Goal: Information Seeking & Learning: Learn about a topic

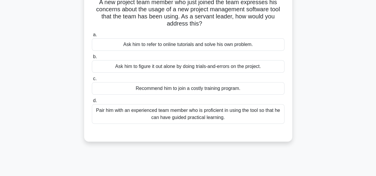
scroll to position [59, 0]
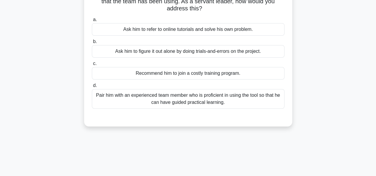
click at [101, 95] on div "Pair him with an experienced team member who is proficient in using the tool so…" at bounding box center [188, 99] width 193 height 20
click at [92, 88] on input "d. Pair him with an experienced team member who is proficient in using the tool…" at bounding box center [92, 86] width 0 height 4
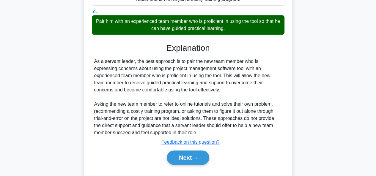
scroll to position [147, 0]
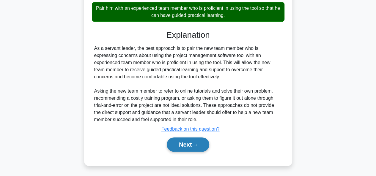
click at [197, 146] on icon at bounding box center [194, 145] width 5 height 3
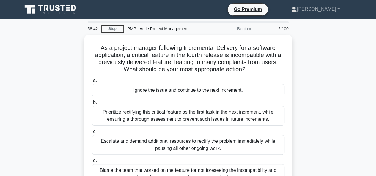
scroll to position [30, 0]
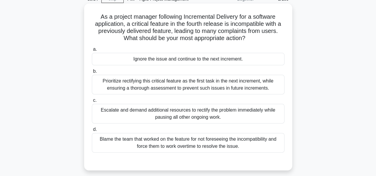
click at [139, 84] on div "Prioritize rectifying this critical feature as the first task in the next incre…" at bounding box center [188, 85] width 193 height 20
click at [92, 73] on input "b. Prioritize rectifying this critical feature as the first task in the next in…" at bounding box center [92, 72] width 0 height 4
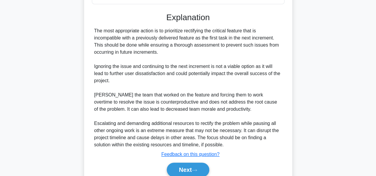
scroll to position [204, 0]
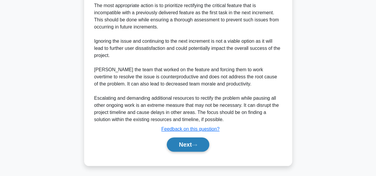
click at [188, 142] on button "Next" at bounding box center [188, 145] width 43 height 14
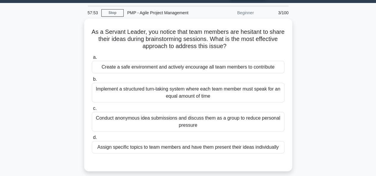
scroll to position [30, 0]
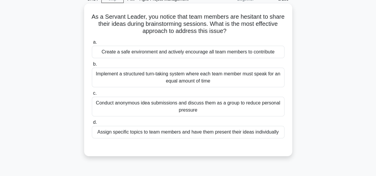
click at [161, 53] on div "Create a safe environment and actively encourage all team members to contribute" at bounding box center [188, 52] width 193 height 12
click at [92, 44] on input "a. Create a safe environment and actively encourage all team members to contrib…" at bounding box center [92, 42] width 0 height 4
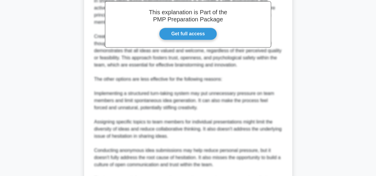
scroll to position [142, 0]
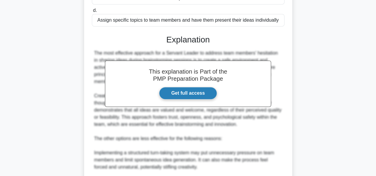
click at [189, 94] on link "Get full access" at bounding box center [188, 93] width 58 height 12
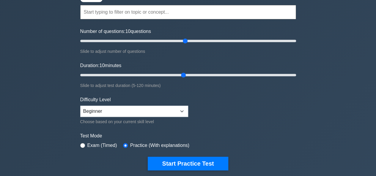
scroll to position [59, 0]
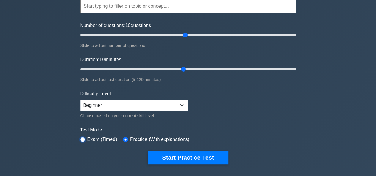
click at [84, 138] on input "radio" at bounding box center [82, 139] width 5 height 5
radio input "true"
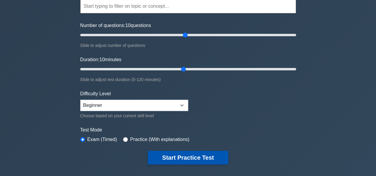
click at [197, 158] on button "Start Practice Test" at bounding box center [188, 158] width 80 height 14
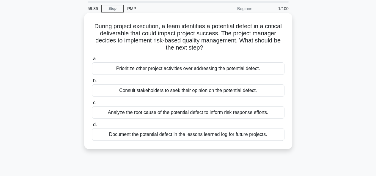
scroll to position [30, 0]
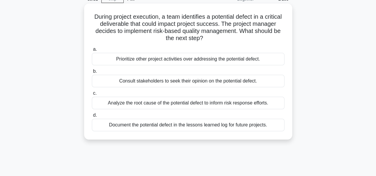
click at [148, 106] on div "Analyze the root cause of the potential defect to inform risk response efforts." at bounding box center [188, 103] width 193 height 12
click at [92, 95] on input "c. Analyze the root cause of the potential defect to inform risk response effor…" at bounding box center [92, 94] width 0 height 4
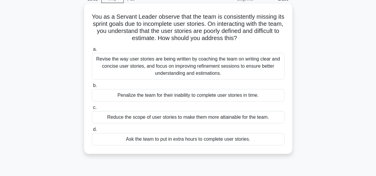
click at [171, 71] on div "Revise the way user stories are being written by coaching the team on writing c…" at bounding box center [188, 66] width 193 height 27
click at [92, 51] on input "a. Revise the way user stories are being written by coaching the team on writin…" at bounding box center [92, 50] width 0 height 4
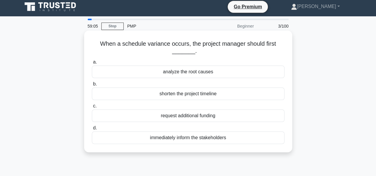
scroll to position [0, 0]
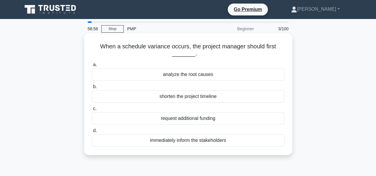
click at [178, 75] on div "analyze the root causes" at bounding box center [188, 74] width 193 height 12
click at [92, 67] on input "a. analyze the root causes" at bounding box center [92, 65] width 0 height 4
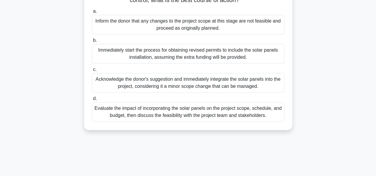
scroll to position [119, 0]
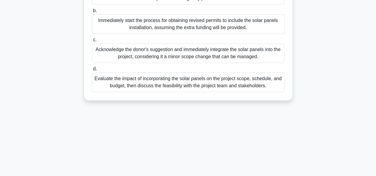
click at [178, 92] on div "Evaluate the impact of incorporating the solar panels on the project scope, sch…" at bounding box center [188, 83] width 193 height 20
click at [92, 71] on input "d. Evaluate the impact of incorporating the solar panels on the project scope, …" at bounding box center [92, 69] width 0 height 4
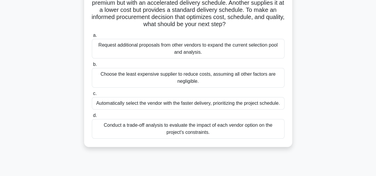
scroll to position [89, 0]
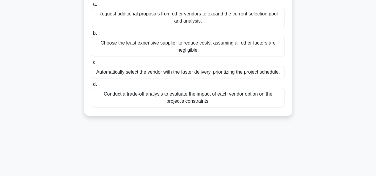
click at [180, 99] on div "Conduct a trade-off analysis to evaluate the impact of each vendor option on th…" at bounding box center [188, 98] width 193 height 20
click at [92, 87] on input "d. Conduct a trade-off analysis to evaluate the impact of each vendor option on…" at bounding box center [92, 85] width 0 height 4
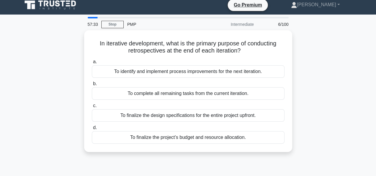
scroll to position [0, 0]
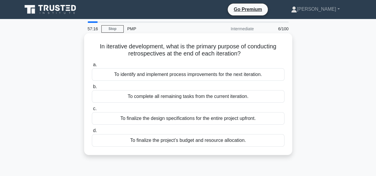
click at [164, 78] on div "To identify and implement process improvements for the next iteration." at bounding box center [188, 74] width 193 height 12
click at [92, 67] on input "a. To identify and implement process improvements for the next iteration." at bounding box center [92, 65] width 0 height 4
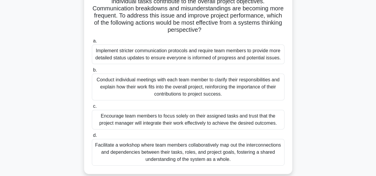
scroll to position [89, 0]
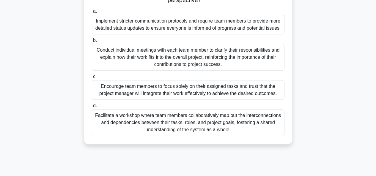
click at [168, 120] on div "Facilitate a workshop where team members collaboratively map out the interconne…" at bounding box center [188, 122] width 193 height 27
click at [92, 108] on input "d. Facilitate a workshop where team members collaboratively map out the interco…" at bounding box center [92, 106] width 0 height 4
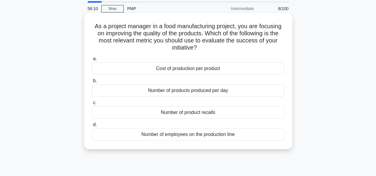
scroll to position [30, 0]
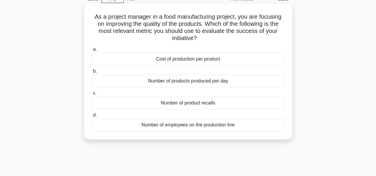
click at [179, 104] on div "Number of product recalls" at bounding box center [188, 103] width 193 height 12
click at [92, 95] on input "c. Number of product recalls" at bounding box center [92, 94] width 0 height 4
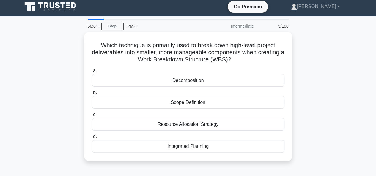
scroll to position [0, 0]
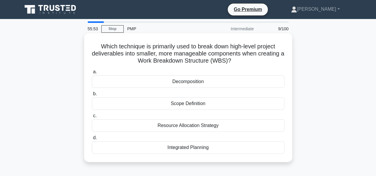
click at [187, 81] on div "Decomposition" at bounding box center [188, 82] width 193 height 12
click at [92, 74] on input "a. Decomposition" at bounding box center [92, 72] width 0 height 4
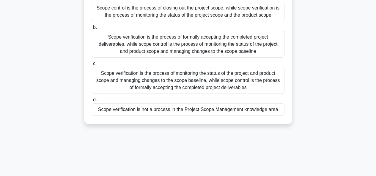
scroll to position [30, 0]
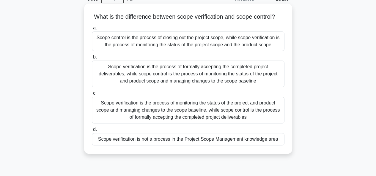
click at [244, 79] on div "Scope verification is the process of formally accepting the completed project d…" at bounding box center [188, 74] width 193 height 27
click at [92, 59] on input "b. Scope verification is the process of formally accepting the completed projec…" at bounding box center [92, 57] width 0 height 4
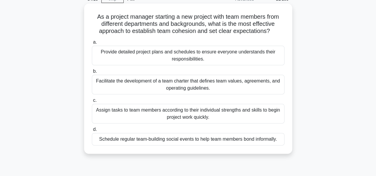
click at [195, 85] on div "Facilitate the development of a team charter that defines team values, agreemen…" at bounding box center [188, 85] width 193 height 20
click at [92, 73] on input "b. Facilitate the development of a team charter that defines team values, agree…" at bounding box center [92, 72] width 0 height 4
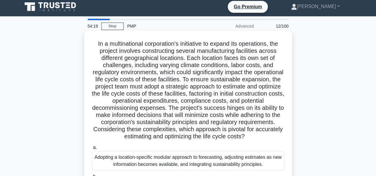
scroll to position [0, 0]
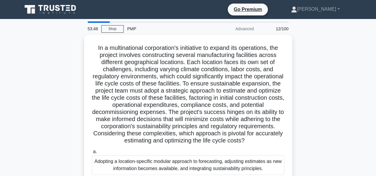
click at [287, 28] on div "12/100" at bounding box center [275, 29] width 35 height 12
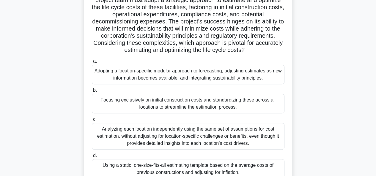
scroll to position [119, 0]
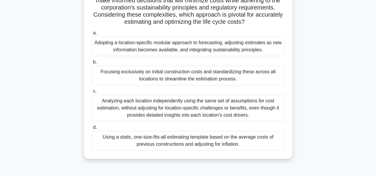
click at [205, 107] on div "Analyzing each location independently using the same set of assumptions for cos…" at bounding box center [188, 108] width 193 height 27
click at [92, 93] on input "c. Analyzing each location independently using the same set of assumptions for …" at bounding box center [92, 92] width 0 height 4
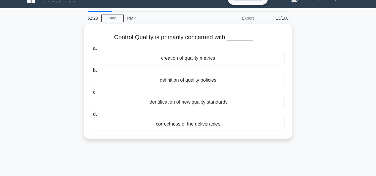
scroll to position [0, 0]
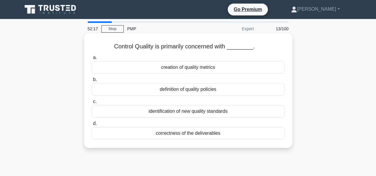
click at [200, 134] on div "correctness of the deliverables" at bounding box center [188, 133] width 193 height 12
click at [92, 126] on input "d. correctness of the deliverables" at bounding box center [92, 124] width 0 height 4
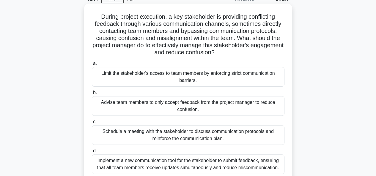
scroll to position [59, 0]
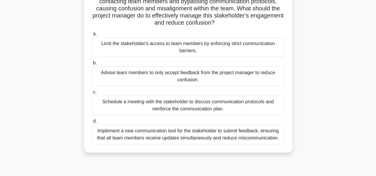
click at [172, 104] on div "Schedule a meeting with the stakeholder to discuss communication protocols and …" at bounding box center [188, 106] width 193 height 20
click at [92, 94] on input "c. Schedule a meeting with the stakeholder to discuss communication protocols a…" at bounding box center [92, 92] width 0 height 4
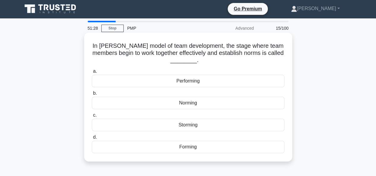
scroll to position [0, 0]
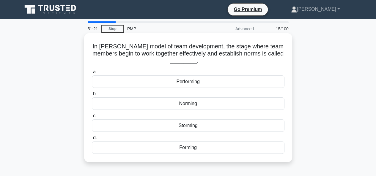
click at [183, 104] on div "Norming" at bounding box center [188, 104] width 193 height 12
click at [92, 96] on input "b. Norming" at bounding box center [92, 94] width 0 height 4
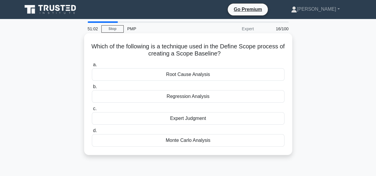
click at [191, 98] on div "Regression Analysis" at bounding box center [188, 96] width 193 height 12
click at [92, 89] on input "b. Regression Analysis" at bounding box center [92, 87] width 0 height 4
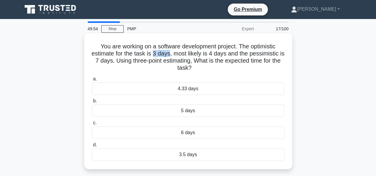
drag, startPoint x: 157, startPoint y: 54, endPoint x: 173, endPoint y: 53, distance: 16.1
click at [173, 53] on h5 "You are working on a software development project. The optimistic estimate for …" at bounding box center [188, 57] width 194 height 29
click at [168, 53] on h5 "You are working on a software development project. The optimistic estimate for …" at bounding box center [188, 57] width 194 height 29
drag, startPoint x: 101, startPoint y: 61, endPoint x: 108, endPoint y: 61, distance: 6.5
click at [108, 61] on h5 "You are working on a software development project. The optimistic estimate for …" at bounding box center [188, 57] width 194 height 29
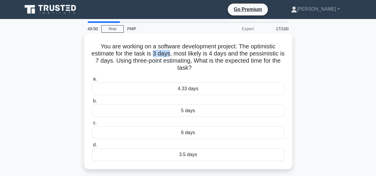
drag, startPoint x: 155, startPoint y: 54, endPoint x: 172, endPoint y: 54, distance: 16.7
click at [172, 54] on h5 "You are working on a software development project. The optimistic estimate for …" at bounding box center [188, 57] width 194 height 29
click at [150, 62] on h5 "You are working on a software development project. The optimistic estimate for …" at bounding box center [188, 57] width 194 height 29
click at [170, 87] on div "4.33 days" at bounding box center [188, 89] width 193 height 12
click at [92, 81] on input "a. 4.33 days" at bounding box center [92, 79] width 0 height 4
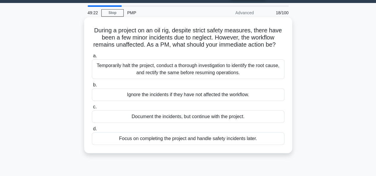
scroll to position [30, 0]
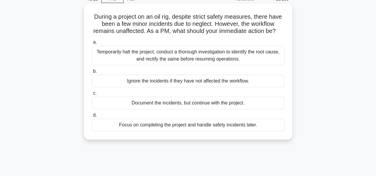
click at [167, 109] on div "Document the incidents, but continue with the project." at bounding box center [188, 103] width 193 height 12
click at [92, 95] on input "c. Document the incidents, but continue with the project." at bounding box center [92, 94] width 0 height 4
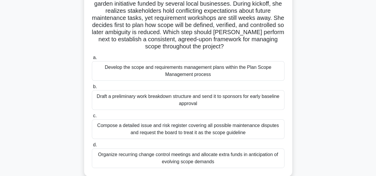
scroll to position [59, 0]
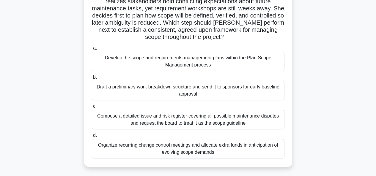
click at [154, 65] on div "Develop the scope and requirements management plans within the Plan Scope Manag…" at bounding box center [188, 62] width 193 height 20
click at [92, 50] on input "a. Develop the scope and requirements management plans within the Plan Scope Ma…" at bounding box center [92, 48] width 0 height 4
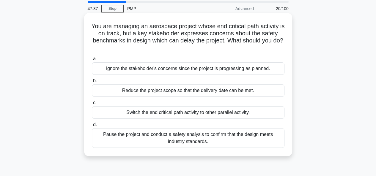
scroll to position [30, 0]
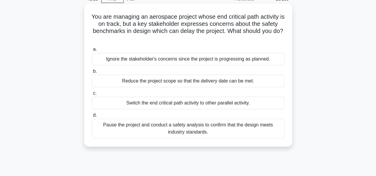
drag, startPoint x: 206, startPoint y: 134, endPoint x: 95, endPoint y: 132, distance: 110.6
click at [95, 132] on div "Pause the project and conduct a safety analysis to confirm that the design meet…" at bounding box center [188, 129] width 193 height 20
click at [254, 60] on div "Ignore the stakeholder's concerns since the project is progressing as planned." at bounding box center [188, 59] width 193 height 12
click at [92, 51] on input "a. Ignore the stakeholder's concerns since the project is progressing as planne…" at bounding box center [92, 50] width 0 height 4
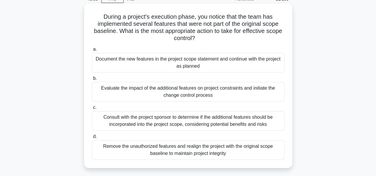
click at [196, 94] on div "Evaluate the impact of the additional features on project constraints and initi…" at bounding box center [188, 92] width 193 height 20
click at [92, 81] on input "b. Evaluate the impact of the additional features on project constraints and in…" at bounding box center [92, 79] width 0 height 4
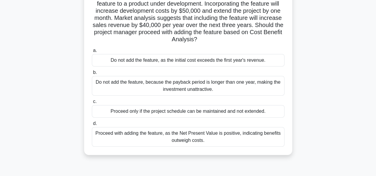
scroll to position [59, 0]
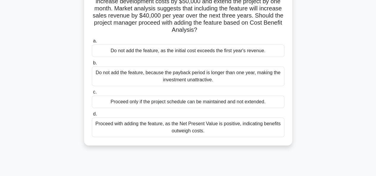
click at [164, 128] on div "Proceed with adding the feature, as the Net Present Value is positive, indicati…" at bounding box center [188, 128] width 193 height 20
click at [92, 116] on input "d. Proceed with adding the feature, as the Net Present Value is positive, indic…" at bounding box center [92, 114] width 0 height 4
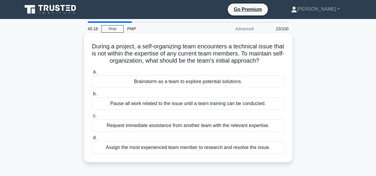
scroll to position [30, 0]
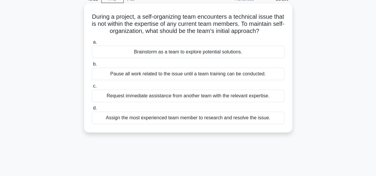
click at [126, 58] on div "Brainstorm as a team to explore potential solutions." at bounding box center [188, 52] width 193 height 12
click at [92, 44] on input "a. Brainstorm as a team to explore potential solutions." at bounding box center [92, 42] width 0 height 4
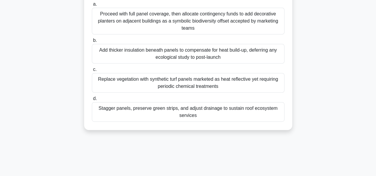
scroll to position [119, 0]
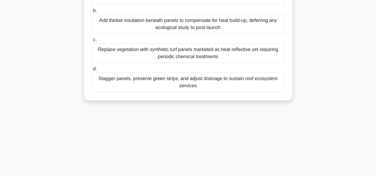
click at [170, 81] on div "Stagger panels, preserve green strips, and adjust drainage to sustain roof ecos…" at bounding box center [188, 83] width 193 height 20
click at [92, 71] on input "d. Stagger panels, preserve green strips, and adjust drainage to sustain roof e…" at bounding box center [92, 69] width 0 height 4
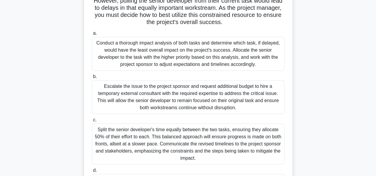
scroll to position [94, 0]
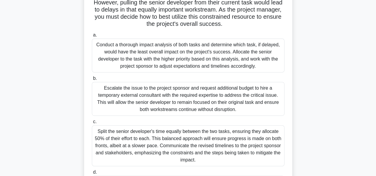
click at [153, 62] on div "Conduct a thorough impact analysis of both tasks and determine which task, if d…" at bounding box center [188, 56] width 193 height 34
click at [92, 37] on input "a. Conduct a thorough impact analysis of both tasks and determine which task, i…" at bounding box center [92, 35] width 0 height 4
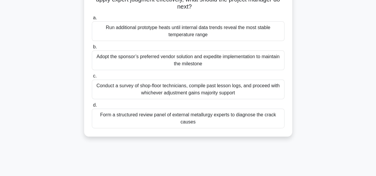
scroll to position [89, 0]
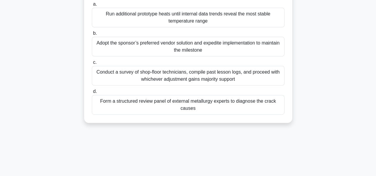
click at [168, 104] on div "Form a structured review panel of external metallurgy experts to diagnose the c…" at bounding box center [188, 105] width 193 height 20
click at [92, 94] on input "d. Form a structured review panel of external metallurgy experts to diagnose th…" at bounding box center [92, 92] width 0 height 4
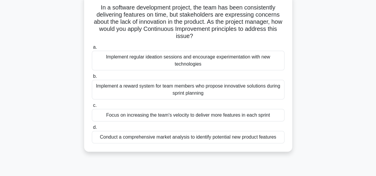
scroll to position [30, 0]
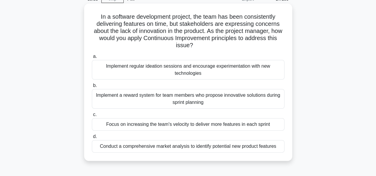
click at [156, 148] on div "Conduct a comprehensive market analysis to identify potential new product featu…" at bounding box center [188, 146] width 193 height 12
click at [92, 139] on input "d. Conduct a comprehensive market analysis to identify potential new product fe…" at bounding box center [92, 137] width 0 height 4
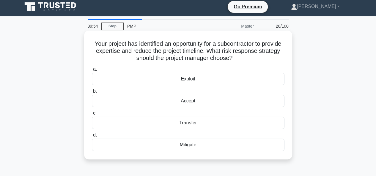
scroll to position [0, 0]
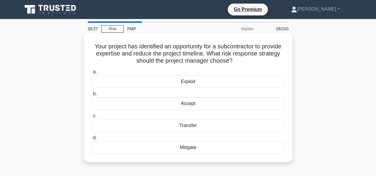
click at [180, 125] on div "Transfer" at bounding box center [188, 126] width 193 height 12
click at [92, 118] on input "c. Transfer" at bounding box center [92, 116] width 0 height 4
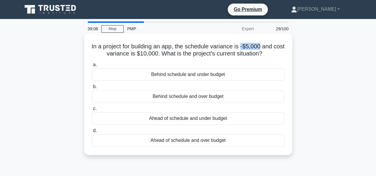
drag, startPoint x: 249, startPoint y: 48, endPoint x: 267, endPoint y: 49, distance: 17.9
click at [267, 49] on h5 "In a project for building an app, the schedule variance is -$5,000 and cost var…" at bounding box center [188, 50] width 194 height 15
click at [119, 142] on div "Ahead of schedule and over budget" at bounding box center [188, 140] width 193 height 12
click at [92, 133] on input "d. Ahead of schedule and over budget" at bounding box center [92, 131] width 0 height 4
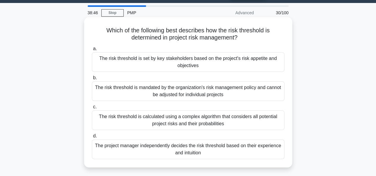
scroll to position [30, 0]
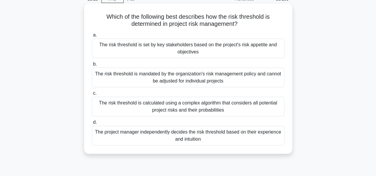
click at [174, 50] on div "The risk threshold is set by key stakeholders based on the project's risk appet…" at bounding box center [188, 49] width 193 height 20
click at [92, 37] on input "a. The risk threshold is set by key stakeholders based on the project's risk ap…" at bounding box center [92, 35] width 0 height 4
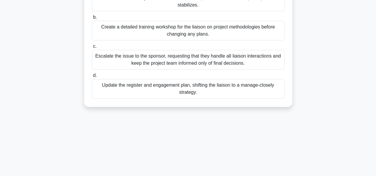
scroll to position [119, 0]
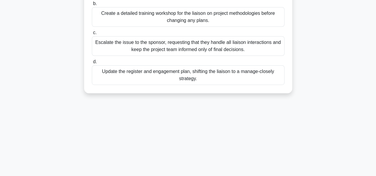
click at [118, 70] on div "Update the register and engagement plan, shifting the liaison to a manage-close…" at bounding box center [188, 75] width 193 height 20
click at [92, 64] on input "d. Update the register and engagement plan, shifting the liaison to a manage-cl…" at bounding box center [92, 62] width 0 height 4
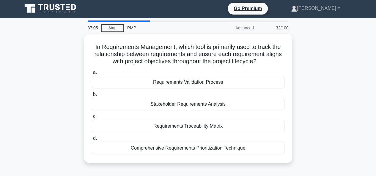
scroll to position [0, 0]
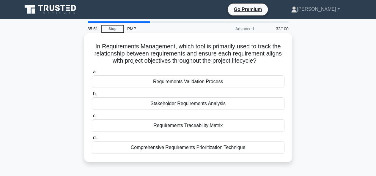
click at [183, 81] on div "Requirements Validation Process" at bounding box center [188, 82] width 193 height 12
click at [92, 74] on input "a. Requirements Validation Process" at bounding box center [92, 72] width 0 height 4
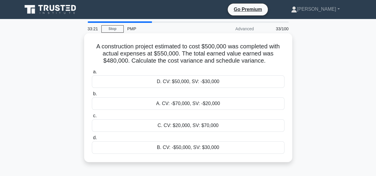
click at [137, 147] on div "B. CV: -$50,000, SV: $30,000" at bounding box center [188, 148] width 193 height 12
click at [92, 140] on input "d. B. CV: -$50,000, SV: $30,000" at bounding box center [92, 138] width 0 height 4
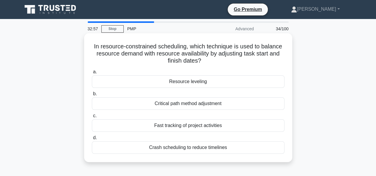
click at [162, 79] on div "Resource leveling" at bounding box center [188, 82] width 193 height 12
click at [92, 74] on input "a. Resource leveling" at bounding box center [92, 72] width 0 height 4
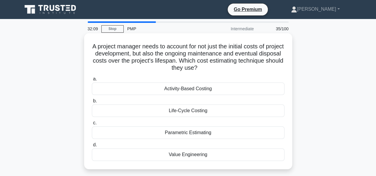
click at [131, 87] on div "Activity-Based Costing" at bounding box center [188, 89] width 193 height 12
click at [92, 81] on input "a. Activity-Based Costing" at bounding box center [92, 79] width 0 height 4
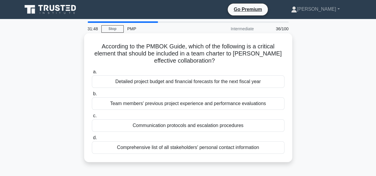
click at [121, 124] on div "Communication protocols and escalation procedures" at bounding box center [188, 126] width 193 height 12
click at [92, 118] on input "c. Communication protocols and escalation procedures" at bounding box center [92, 116] width 0 height 4
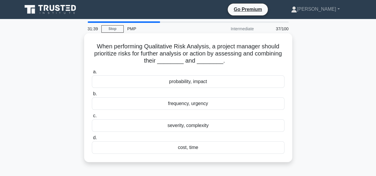
click at [142, 85] on div "probability, impact" at bounding box center [188, 82] width 193 height 12
click at [92, 74] on input "a. probability, impact" at bounding box center [92, 72] width 0 height 4
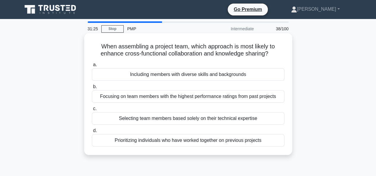
click at [126, 76] on div "Including members with diverse skills and backgrounds" at bounding box center [188, 74] width 193 height 12
click at [92, 67] on input "a. Including members with diverse skills and backgrounds" at bounding box center [92, 65] width 0 height 4
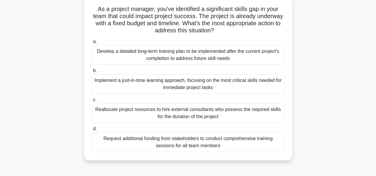
scroll to position [30, 0]
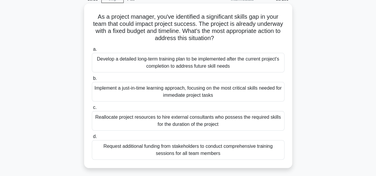
click at [132, 93] on div "Implement a just-in-time learning approach, focusing on the most critical skill…" at bounding box center [188, 92] width 193 height 20
click at [92, 81] on input "b. Implement a just-in-time learning approach, focusing on the most critical sk…" at bounding box center [92, 79] width 0 height 4
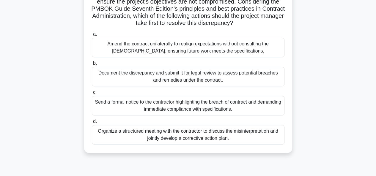
scroll to position [119, 0]
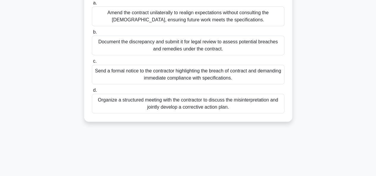
click at [134, 109] on div "Organize a structured meeting with the contractor to discuss the misinterpretat…" at bounding box center [188, 104] width 193 height 20
click at [92, 92] on input "d. Organize a structured meeting with the contractor to discuss the misinterpre…" at bounding box center [92, 91] width 0 height 4
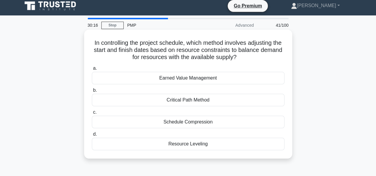
scroll to position [0, 0]
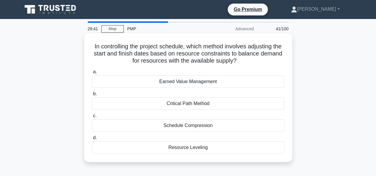
click at [154, 146] on div "Resource Leveling" at bounding box center [188, 148] width 193 height 12
click at [92, 140] on input "d. Resource Leveling" at bounding box center [92, 138] width 0 height 4
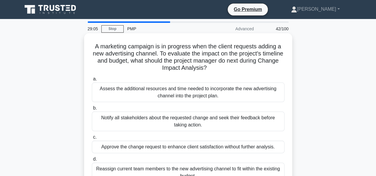
click at [123, 96] on div "Assess the additional resources and time needed to incorporate the new advertis…" at bounding box center [188, 93] width 193 height 20
click at [92, 81] on input "a. Assess the additional resources and time needed to incorporate the new adver…" at bounding box center [92, 79] width 0 height 4
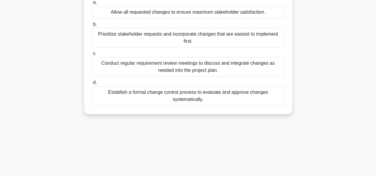
scroll to position [89, 0]
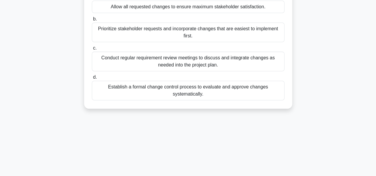
click at [113, 98] on div "Establish a formal change control process to evaluate and approve changes syste…" at bounding box center [188, 91] width 193 height 20
click at [92, 79] on input "d. Establish a formal change control process to evaluate and approve changes sy…" at bounding box center [92, 78] width 0 height 4
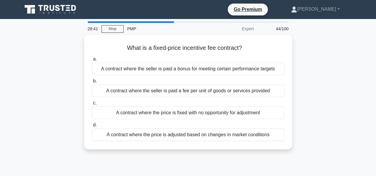
scroll to position [0, 0]
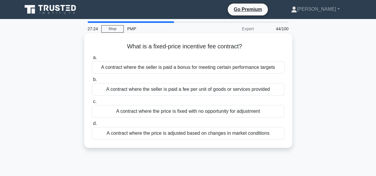
click at [118, 134] on div "A contract where the price is adjusted based on changes in market conditions" at bounding box center [188, 133] width 193 height 12
click at [92, 126] on input "d. A contract where the price is adjusted based on changes in market conditions" at bounding box center [92, 124] width 0 height 4
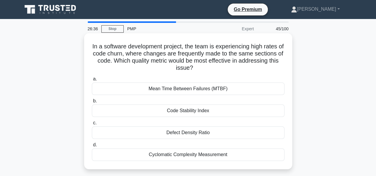
click at [149, 113] on div "Code Stability Index" at bounding box center [188, 111] width 193 height 12
click at [92, 103] on input "b. Code Stability Index" at bounding box center [92, 101] width 0 height 4
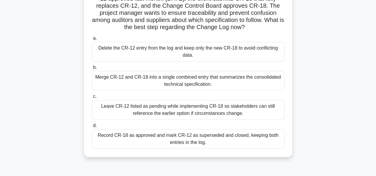
scroll to position [89, 0]
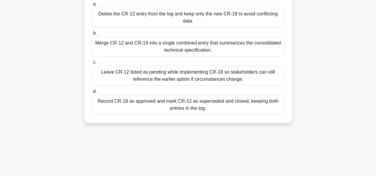
click at [139, 101] on div "Record CR-18 as approved and mark CR-12 as superseded and closed, keeping both …" at bounding box center [188, 105] width 193 height 20
click at [92, 94] on input "d. Record CR-18 as approved and mark CR-12 as superseded and closed, keeping bo…" at bounding box center [92, 92] width 0 height 4
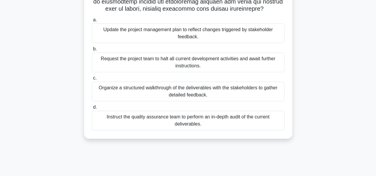
scroll to position [115, 0]
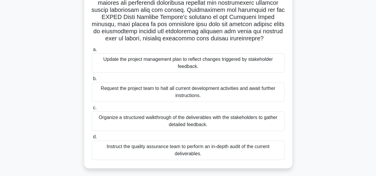
click at [167, 66] on div "Update the project management plan to reflect changes triggered by stakeholder …" at bounding box center [188, 63] width 193 height 20
click at [92, 52] on input "a. Update the project management plan to reflect changes triggered by stakehold…" at bounding box center [92, 50] width 0 height 4
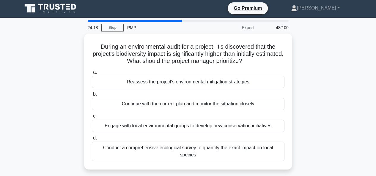
scroll to position [0, 0]
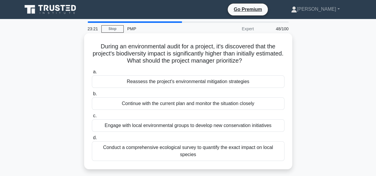
click at [188, 82] on div "Reassess the project's environmental mitigation strategies" at bounding box center [188, 82] width 193 height 12
click at [92, 74] on input "a. Reassess the project's environmental mitigation strategies" at bounding box center [92, 72] width 0 height 4
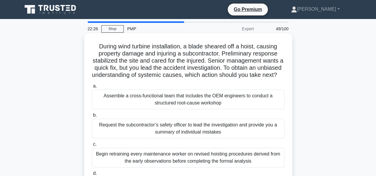
click at [176, 109] on div "Assemble a cross-functional team that includes the OEM engineers to conduct a s…" at bounding box center [188, 100] width 193 height 20
click at [92, 88] on input "a. Assemble a cross-functional team that includes the OEM engineers to conduct …" at bounding box center [92, 86] width 0 height 4
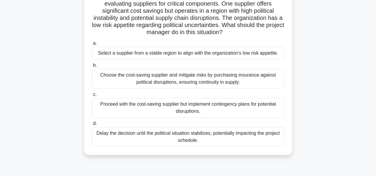
scroll to position [59, 0]
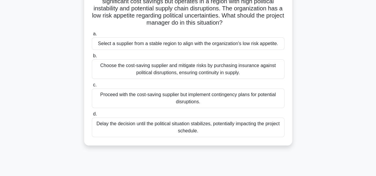
drag, startPoint x: 139, startPoint y: 74, endPoint x: 184, endPoint y: 73, distance: 45.2
click at [184, 73] on div "Choose the cost-saving supplier and mitigate risks by purchasing insurance agai…" at bounding box center [188, 69] width 193 height 20
click at [133, 95] on div "Proceed with the cost-saving supplier but implement contingency plans for poten…" at bounding box center [188, 99] width 193 height 20
click at [92, 87] on input "c. Proceed with the cost-saving supplier but implement contingency plans for po…" at bounding box center [92, 85] width 0 height 4
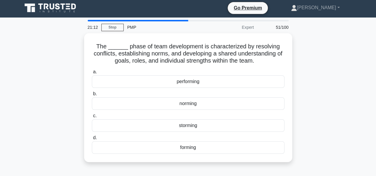
scroll to position [0, 0]
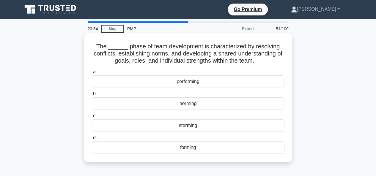
click at [182, 106] on div "norming" at bounding box center [188, 104] width 193 height 12
click at [92, 96] on input "b. norming" at bounding box center [92, 94] width 0 height 4
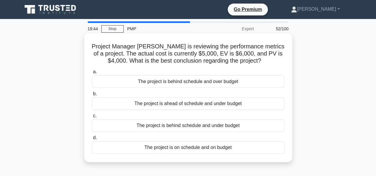
click at [178, 148] on div "The project is on schedule and on budget" at bounding box center [188, 148] width 193 height 12
click at [92, 140] on input "d. The project is on schedule and on budget" at bounding box center [92, 138] width 0 height 4
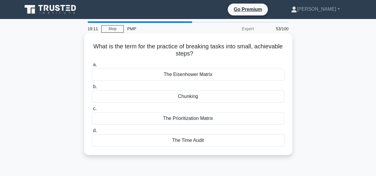
click at [192, 97] on div "Chunking" at bounding box center [188, 96] width 193 height 12
click at [92, 89] on input "b. Chunking" at bounding box center [92, 87] width 0 height 4
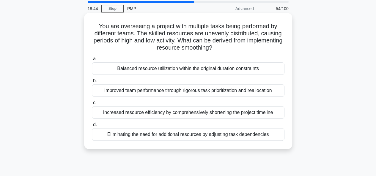
scroll to position [30, 0]
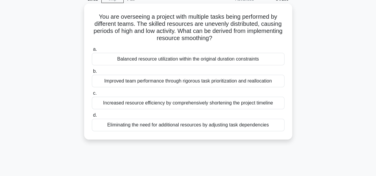
click at [163, 62] on div "Balanced resource utilization within the original duration constraints" at bounding box center [188, 59] width 193 height 12
click at [92, 51] on input "a. Balanced resource utilization within the original duration constraints" at bounding box center [92, 50] width 0 height 4
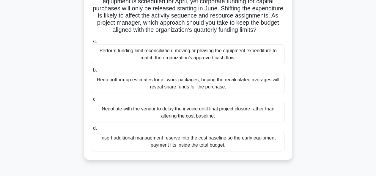
scroll to position [89, 0]
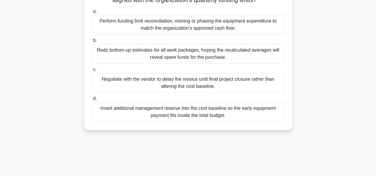
click at [150, 116] on div "Insert additional management reserve into the cost baseline so the early equipm…" at bounding box center [188, 112] width 193 height 20
click at [92, 101] on input "d. Insert additional management reserve into the cost baseline so the early equ…" at bounding box center [92, 99] width 0 height 4
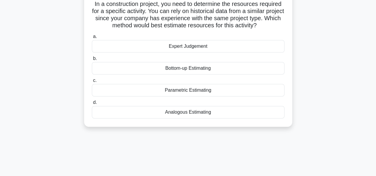
scroll to position [0, 0]
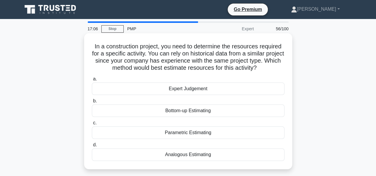
click at [157, 92] on div "Expert Judgement" at bounding box center [188, 89] width 193 height 12
click at [92, 81] on input "a. Expert Judgement" at bounding box center [92, 79] width 0 height 4
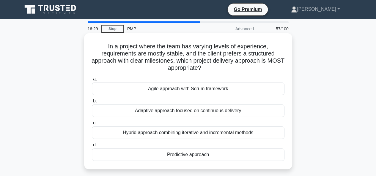
click at [159, 92] on div "Agile approach with Scrum framework" at bounding box center [188, 89] width 193 height 12
click at [92, 81] on input "a. Agile approach with Scrum framework" at bounding box center [92, 79] width 0 height 4
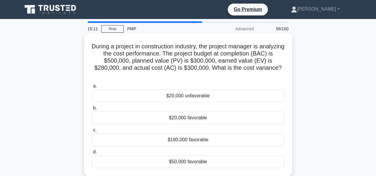
click at [181, 94] on div "$20,000 unfavorable" at bounding box center [188, 96] width 193 height 12
click at [92, 88] on input "a. $20,000 unfavorable" at bounding box center [92, 86] width 0 height 4
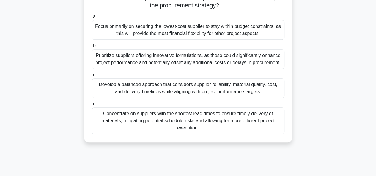
scroll to position [119, 0]
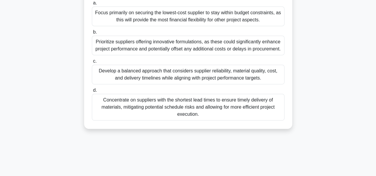
click at [186, 79] on div "Develop a balanced approach that considers supplier reliability, material quali…" at bounding box center [188, 75] width 193 height 20
click at [92, 63] on input "c. Develop a balanced approach that considers supplier reliability, material qu…" at bounding box center [92, 61] width 0 height 4
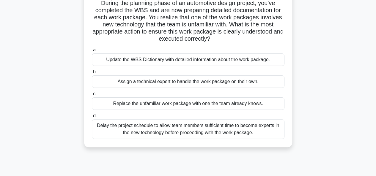
scroll to position [30, 0]
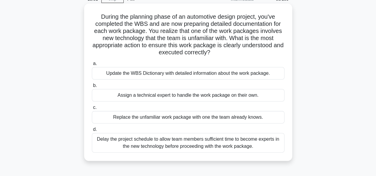
click at [99, 76] on div "Update the WBS Dictionary with detailed information about the work package." at bounding box center [188, 73] width 193 height 12
click at [92, 66] on input "a. Update the WBS Dictionary with detailed information about the work package." at bounding box center [92, 64] width 0 height 4
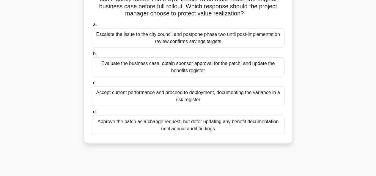
scroll to position [59, 0]
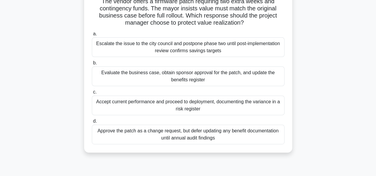
click at [140, 80] on div "Evaluate the business case, obtain sponsor approval for the patch, and update t…" at bounding box center [188, 77] width 193 height 20
click at [92, 65] on input "b. Evaluate the business case, obtain sponsor approval for the patch, and updat…" at bounding box center [92, 63] width 0 height 4
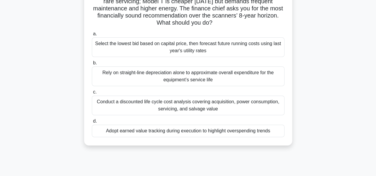
click at [149, 107] on div "Conduct a discounted life cycle cost analysis covering acquisition, power consu…" at bounding box center [188, 106] width 193 height 20
click at [92, 94] on input "c. Conduct a discounted life cycle cost analysis covering acquisition, power co…" at bounding box center [92, 92] width 0 height 4
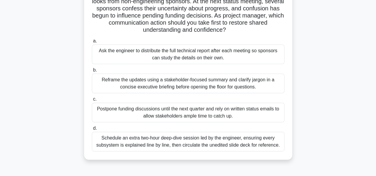
click at [162, 85] on div "Reframe the updates using a stakeholder-focused summary and clarify jargon in a…" at bounding box center [188, 84] width 193 height 20
click at [92, 72] on input "b. Reframe the updates using a stakeholder-focused summary and clarify jargon i…" at bounding box center [92, 70] width 0 height 4
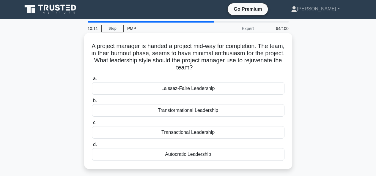
scroll to position [0, 0]
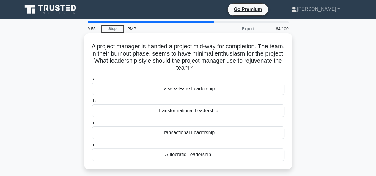
click at [209, 112] on div "Transformational Leadership" at bounding box center [188, 111] width 193 height 12
click at [92, 103] on input "b. Transformational Leadership" at bounding box center [92, 101] width 0 height 4
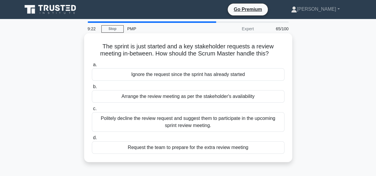
click at [143, 124] on div "Politely decline the review request and suggest them to participate in the upco…" at bounding box center [188, 122] width 193 height 20
click at [92, 111] on input "c. Politely decline the review request and suggest them to participate in the u…" at bounding box center [92, 109] width 0 height 4
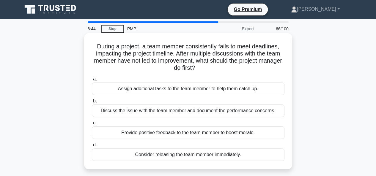
click at [147, 110] on div "Discuss the issue with the team member and document the performance concerns." at bounding box center [188, 111] width 193 height 12
click at [92, 103] on input "b. Discuss the issue with the team member and document the performance concerns." at bounding box center [92, 101] width 0 height 4
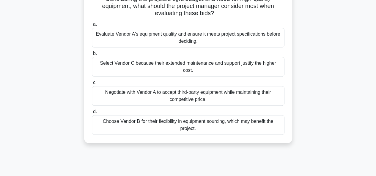
scroll to position [89, 0]
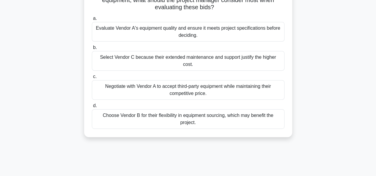
click at [168, 30] on div "Evaluate Vendor A's equipment quality and ensure it meets project specification…" at bounding box center [188, 32] width 193 height 20
click at [92, 21] on input "a. Evaluate Vendor A's equipment quality and ensure it meets project specificat…" at bounding box center [92, 19] width 0 height 4
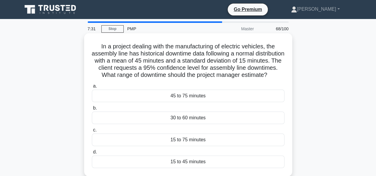
scroll to position [30, 0]
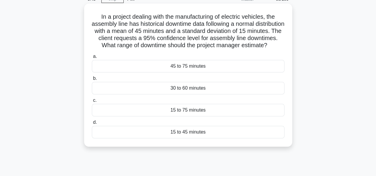
click at [168, 95] on div "30 to 60 minutes" at bounding box center [188, 88] width 193 height 12
click at [92, 81] on input "b. 30 to 60 minutes" at bounding box center [92, 79] width 0 height 4
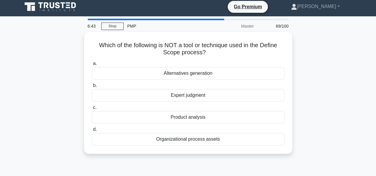
scroll to position [0, 0]
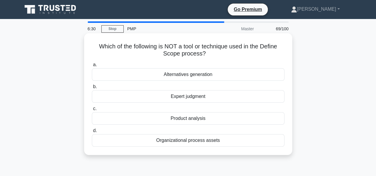
click at [142, 76] on div "Alternatives generation" at bounding box center [188, 74] width 193 height 12
click at [92, 67] on input "a. Alternatives generation" at bounding box center [92, 65] width 0 height 4
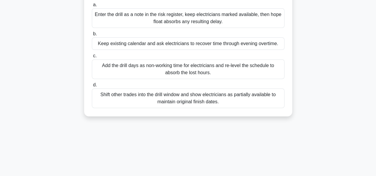
scroll to position [89, 0]
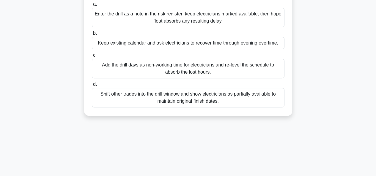
click at [156, 69] on div "Add the drill days as non-working time for electricians and re-level the schedu…" at bounding box center [188, 69] width 193 height 20
click at [92, 57] on input "c. Add the drill days as non-working time for electricians and re-level the sch…" at bounding box center [92, 56] width 0 height 4
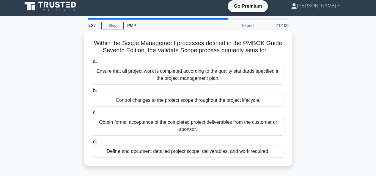
scroll to position [0, 0]
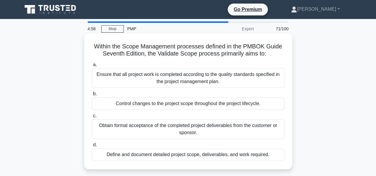
click at [134, 82] on div "Ensure that all project work is completed according to the quality standards sp…" at bounding box center [188, 78] width 193 height 20
click at [92, 67] on input "a. Ensure that all project work is completed according to the quality standards…" at bounding box center [92, 65] width 0 height 4
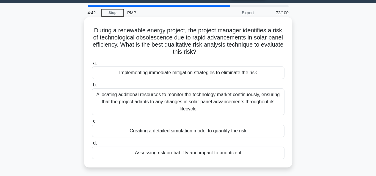
scroll to position [30, 0]
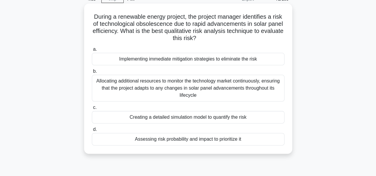
click at [117, 142] on div "Assessing risk probability and impact to prioritize it" at bounding box center [188, 139] width 193 height 12
click at [92, 132] on input "d. Assessing risk probability and impact to prioritize it" at bounding box center [92, 130] width 0 height 4
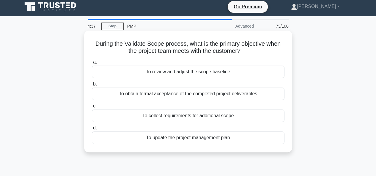
scroll to position [0, 0]
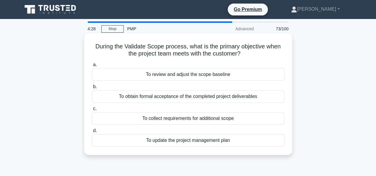
click at [108, 98] on div "To obtain formal acceptance of the completed project deliverables" at bounding box center [188, 96] width 193 height 12
click at [92, 89] on input "b. To obtain formal acceptance of the completed project deliverables" at bounding box center [92, 87] width 0 height 4
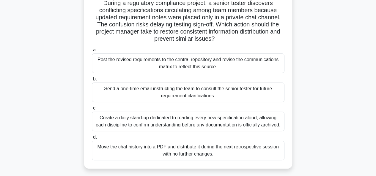
scroll to position [30, 0]
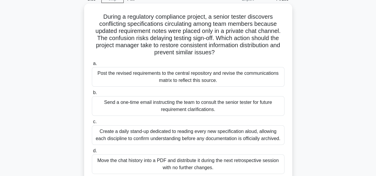
click at [118, 80] on div "Post the revised requirements to the central repository and revise the communic…" at bounding box center [188, 77] width 193 height 20
click at [92, 66] on input "a. Post the revised requirements to the central repository and revise the commu…" at bounding box center [92, 64] width 0 height 4
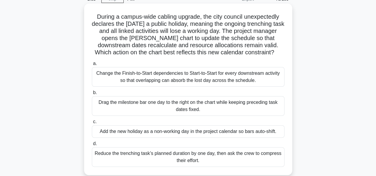
click at [186, 81] on div "Change the Finish-to-Start dependencies to Start-to-Start for every downstream …" at bounding box center [188, 77] width 193 height 20
click at [92, 66] on input "a. Change the Finish-to-Start dependencies to Start-to-Start for every downstre…" at bounding box center [92, 64] width 0 height 4
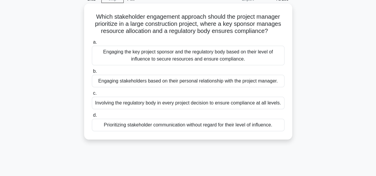
click at [160, 126] on div "Prioritizing stakeholder communication without regard for their level of influe…" at bounding box center [188, 125] width 193 height 12
click at [92, 117] on input "d. Prioritizing stakeholder communication without regard for their level of inf…" at bounding box center [92, 116] width 0 height 4
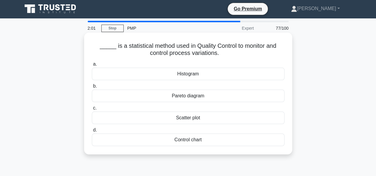
scroll to position [0, 0]
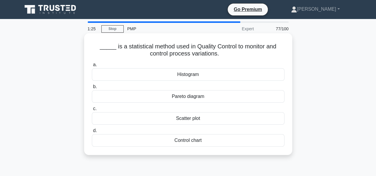
click at [196, 120] on div "Scatter plot" at bounding box center [188, 118] width 193 height 12
click at [92, 111] on input "c. Scatter plot" at bounding box center [92, 109] width 0 height 4
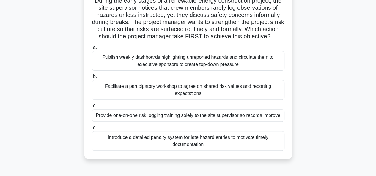
scroll to position [59, 0]
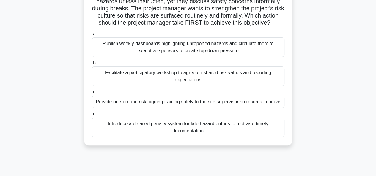
drag, startPoint x: 196, startPoint y: 115, endPoint x: 140, endPoint y: 87, distance: 62.5
click at [140, 86] on div "Facilitate a participatory workshop to agree on shared risk values and reportin…" at bounding box center [188, 77] width 193 height 20
click at [92, 65] on input "b. Facilitate a participatory workshop to agree on shared risk values and repor…" at bounding box center [92, 63] width 0 height 4
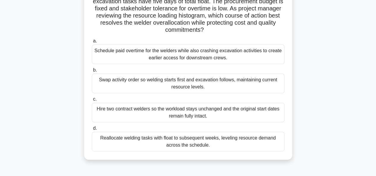
scroll to position [89, 0]
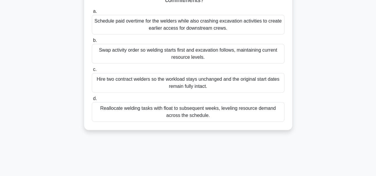
click at [164, 114] on div "Reallocate welding tasks with float to subsequent weeks, leveling resource dema…" at bounding box center [188, 112] width 193 height 20
click at [92, 101] on input "d. Reallocate welding tasks with float to subsequent weeks, leveling resource d…" at bounding box center [92, 99] width 0 height 4
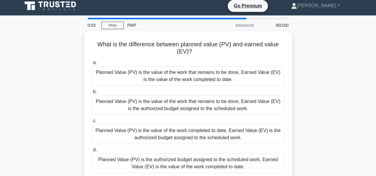
scroll to position [0, 0]
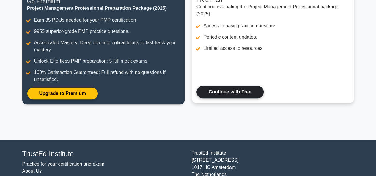
scroll to position [89, 0]
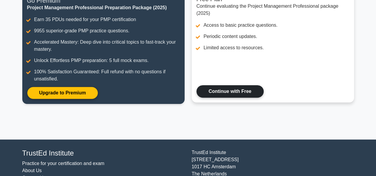
click at [249, 93] on link "Continue with Free" at bounding box center [230, 91] width 67 height 12
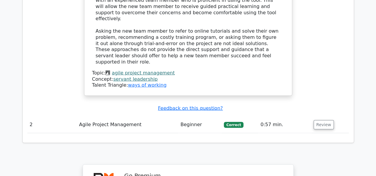
scroll to position [710, 0]
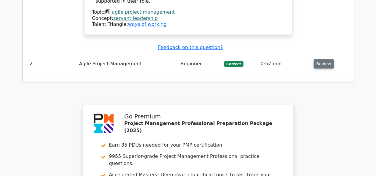
click at [323, 59] on button "Review" at bounding box center [324, 63] width 20 height 9
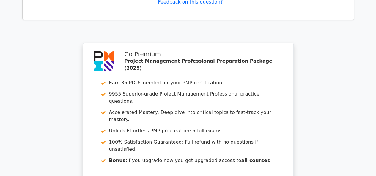
scroll to position [1176, 0]
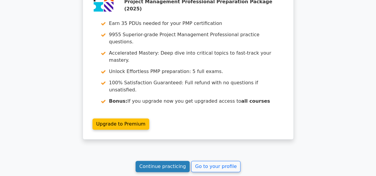
click at [172, 161] on link "Continue practicing" at bounding box center [163, 166] width 54 height 11
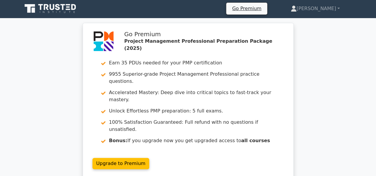
scroll to position [0, 0]
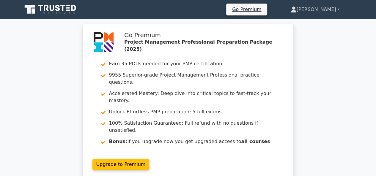
click at [327, 10] on link "[PERSON_NAME]" at bounding box center [316, 10] width 78 height 12
click at [318, 62] on div "Go Premium Project Management Professional Preparation Package (2025) Earn 35 P…" at bounding box center [188, 106] width 376 height 164
click at [58, 9] on icon at bounding box center [50, 9] width 57 height 11
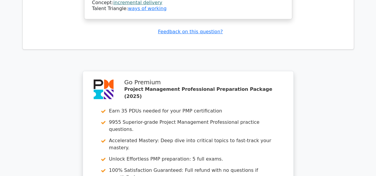
scroll to position [1100, 0]
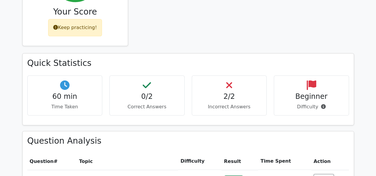
scroll to position [119, 0]
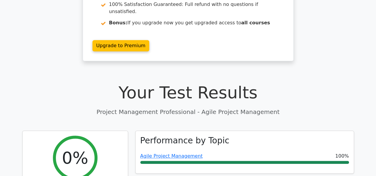
click at [172, 83] on h1 "Your Test Results" at bounding box center [188, 93] width 332 height 20
click at [183, 108] on p "Project Management Professional - Agile Project Management" at bounding box center [188, 112] width 332 height 9
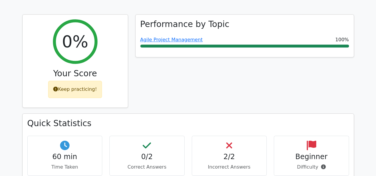
scroll to position [238, 0]
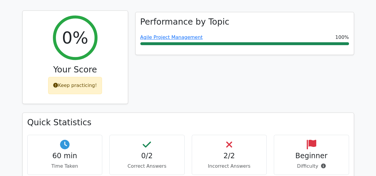
click at [68, 77] on div "Keep practicing!" at bounding box center [75, 85] width 54 height 17
click at [74, 35] on div "0%" at bounding box center [75, 37] width 45 height 45
click at [83, 65] on h3 "Your Score" at bounding box center [75, 70] width 96 height 10
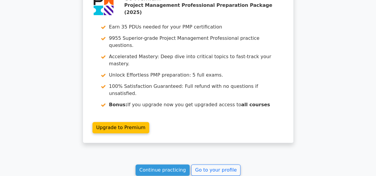
scroll to position [1176, 0]
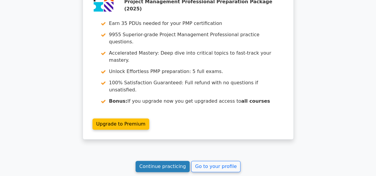
click at [179, 161] on link "Continue practicing" at bounding box center [163, 166] width 54 height 11
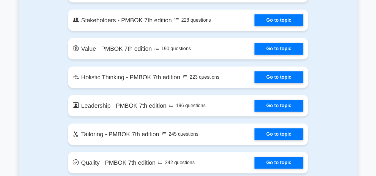
scroll to position [1338, 0]
